Goal: Transaction & Acquisition: Purchase product/service

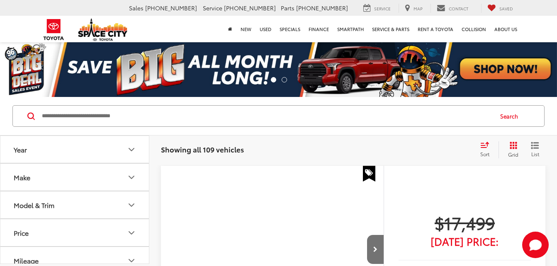
click at [486, 151] on span "Sort" at bounding box center [484, 154] width 9 height 7
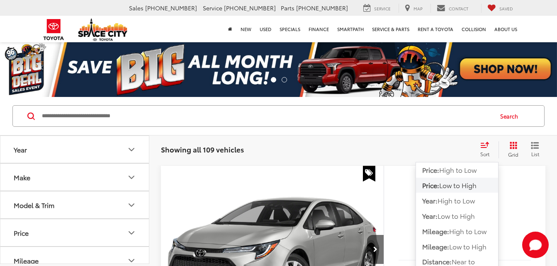
click at [466, 188] on span "Low to High" at bounding box center [457, 185] width 37 height 10
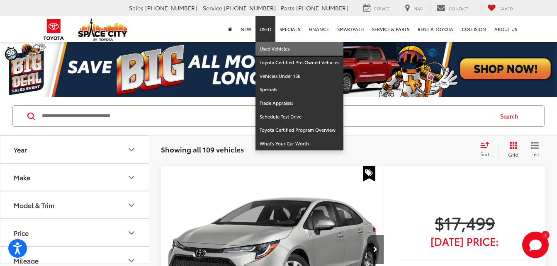
click at [287, 52] on link "Used Vehicles" at bounding box center [300, 49] width 88 height 14
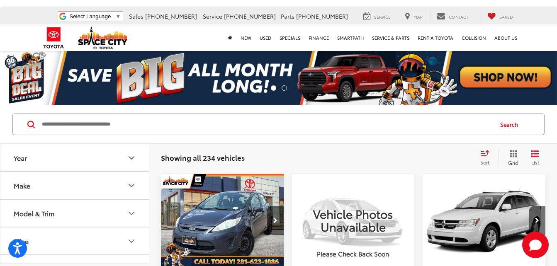
click at [485, 156] on icon "Select sort value" at bounding box center [484, 153] width 7 height 5
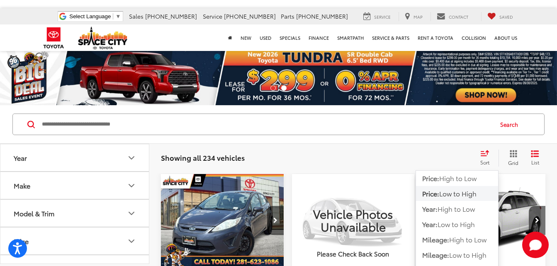
click at [459, 195] on span "Low to High" at bounding box center [457, 194] width 37 height 10
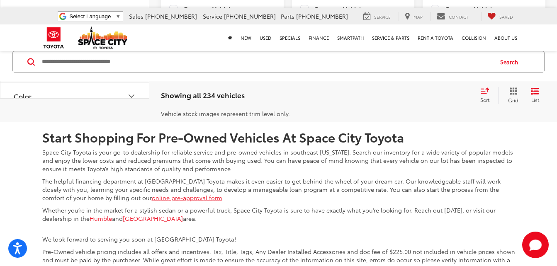
scroll to position [1876, 0]
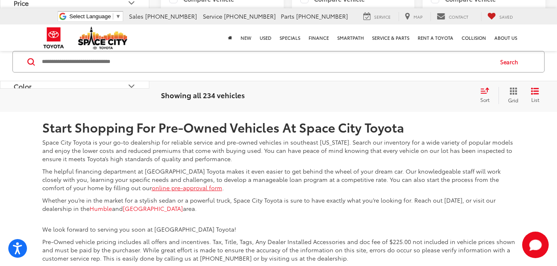
click at [396, 58] on link "2" at bounding box center [402, 50] width 13 height 15
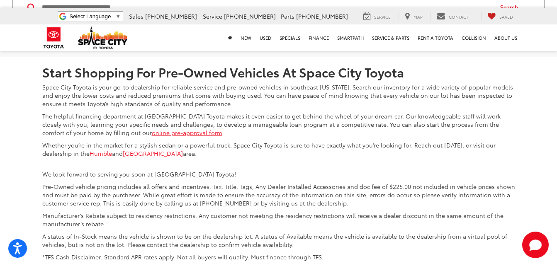
scroll to position [1936, 0]
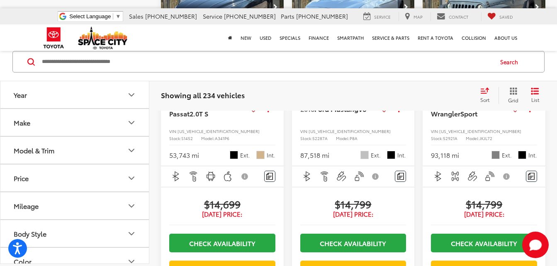
scroll to position [667, 0]
